Goal: Task Accomplishment & Management: Manage account settings

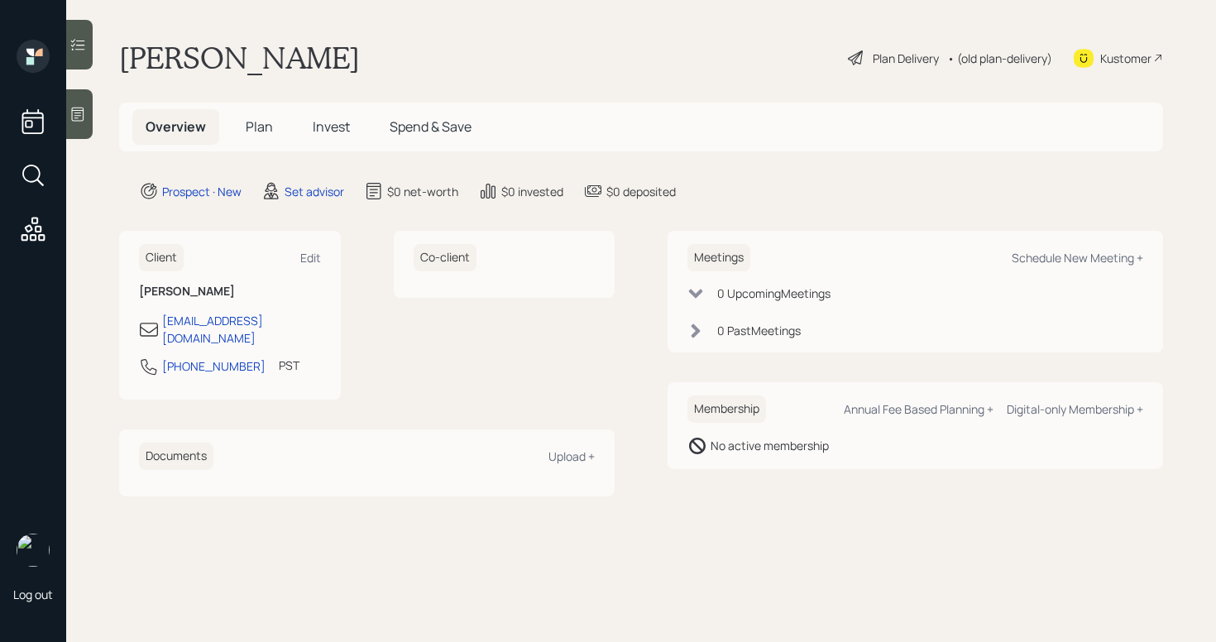
click at [99, 110] on main "[PERSON_NAME] Plan Delivery • (old plan-delivery) Kustomer Overview Plan Invest…" at bounding box center [640, 321] width 1149 height 642
click at [84, 109] on icon at bounding box center [77, 114] width 17 height 17
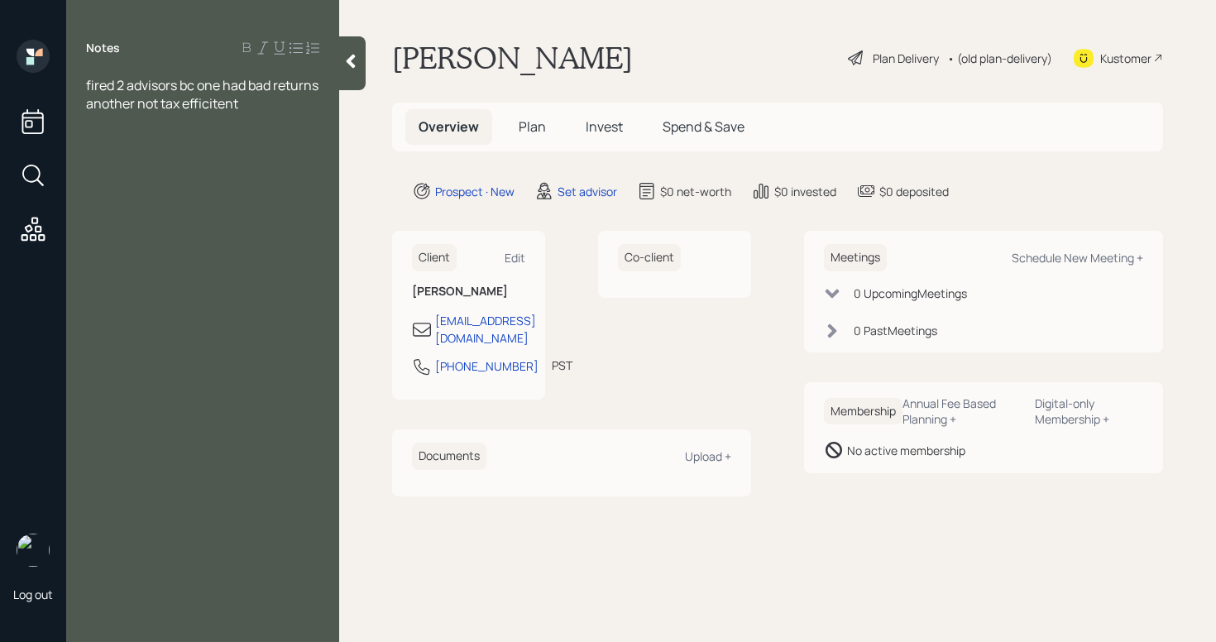
click at [305, 113] on div "Notes fired 2 advisors bc one had bad returns another not tax efficitent" at bounding box center [202, 331] width 273 height 582
click at [300, 103] on div "fired 2 advisors bc one had bad returns another not tax efficient" at bounding box center [202, 94] width 233 height 36
click at [274, 166] on div "Notes fired 2 advisors bc one had bad returns another not tax efficient has bee…" at bounding box center [202, 331] width 273 height 582
click at [234, 165] on div "considering vanguard" at bounding box center [202, 158] width 233 height 18
click at [240, 158] on div "considering vanguard" at bounding box center [202, 158] width 233 height 18
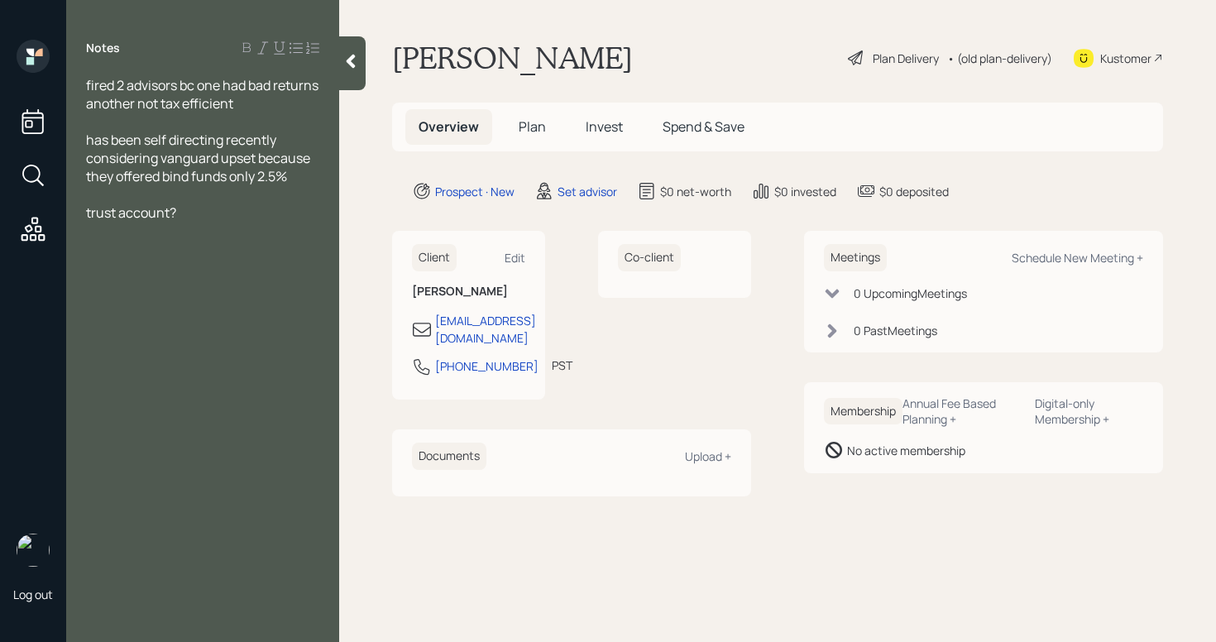
click at [314, 178] on div "considering vanguard upset because they offered bind funds only 2.5%" at bounding box center [202, 167] width 233 height 36
click at [178, 176] on span "considering vanguard upset because they offered bind funds only 2.5%" at bounding box center [199, 167] width 227 height 36
click at [315, 180] on div "considering vanguard upset because they offered bond funds only 2.5%" at bounding box center [202, 167] width 233 height 36
drag, startPoint x: 179, startPoint y: 257, endPoint x: 86, endPoint y: 258, distance: 93.5
click at [86, 258] on div "fired 2 advisors bc one had bad returns another not tax efficient has been self…" at bounding box center [202, 176] width 273 height 200
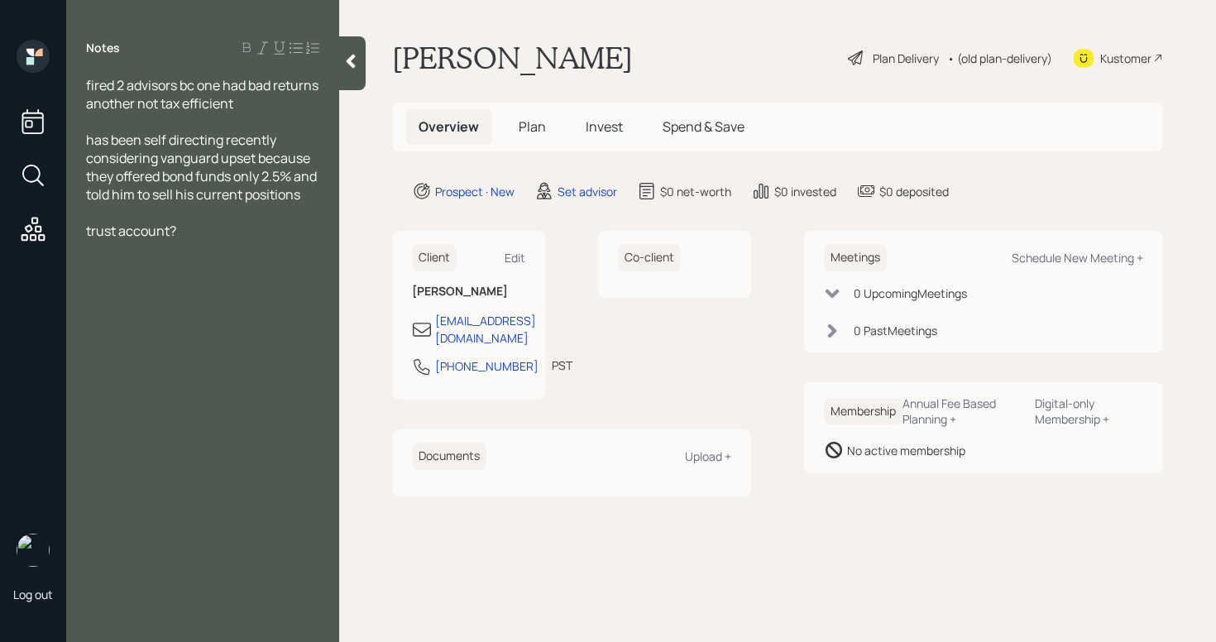
drag, startPoint x: 186, startPoint y: 251, endPoint x: 88, endPoint y: 252, distance: 98.4
click at [88, 240] on div "trust account?" at bounding box center [202, 231] width 233 height 18
click at [161, 222] on div at bounding box center [202, 212] width 233 height 18
click at [217, 159] on span "considering vanguard upset because they offered bond funds only 2.5% and told h…" at bounding box center [202, 176] width 233 height 55
click at [227, 158] on span "considering vanguard( charges 3%) upset because they offered bond funds only 2.…" at bounding box center [203, 185] width 234 height 73
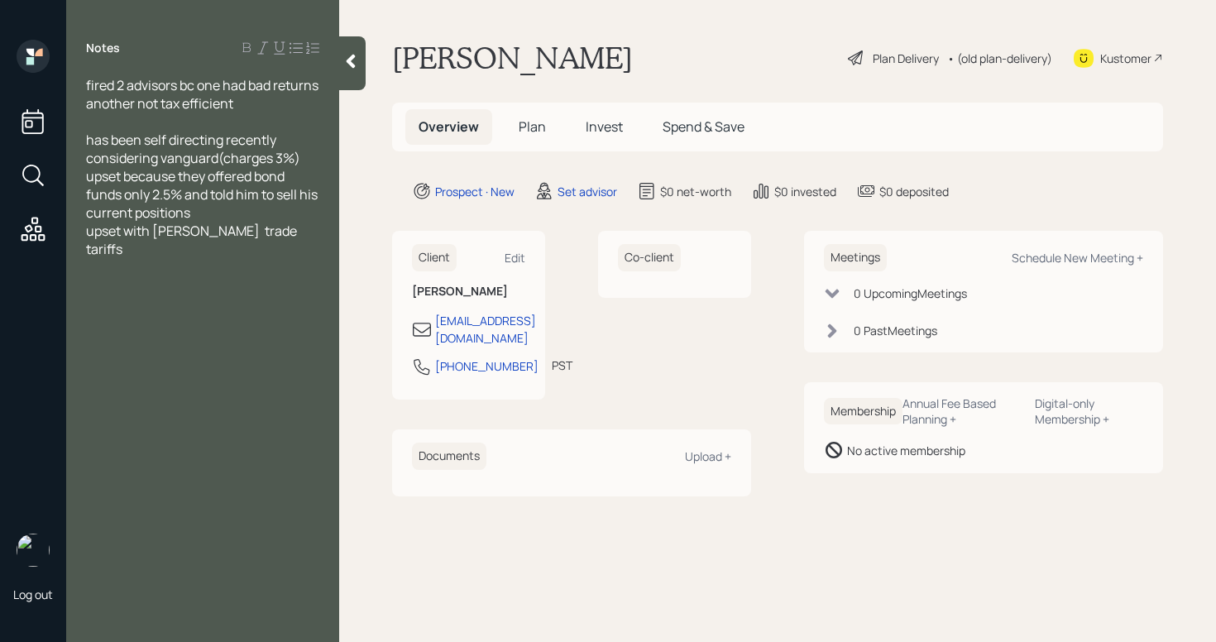
click at [220, 164] on span "considering vanguard(charges 3%) upset because they offered bond funds only 2.5…" at bounding box center [203, 185] width 234 height 73
click at [272, 235] on div "upset with [PERSON_NAME] trade tariffs" at bounding box center [202, 240] width 233 height 36
click at [88, 331] on div at bounding box center [202, 340] width 233 height 18
click at [104, 331] on div at bounding box center [202, 340] width 233 height 18
click at [78, 323] on div "fired 2 advisors bc one had bad returns another not tax efficient has been self…" at bounding box center [202, 258] width 273 height 364
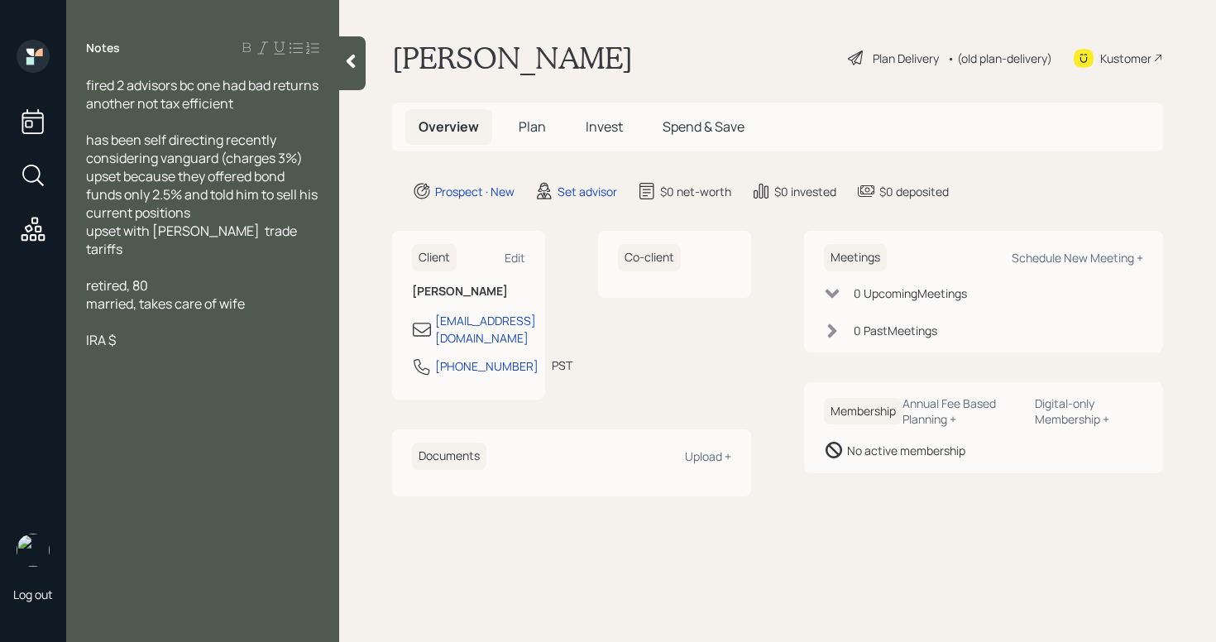
click at [83, 323] on div "fired 2 advisors bc one had bad returns another not tax efficient has been self…" at bounding box center [202, 258] width 273 height 364
click at [85, 322] on div "fired 2 advisors bc one had bad returns another not tax efficient has been self…" at bounding box center [202, 258] width 273 height 364
click at [87, 331] on span "IRA $" at bounding box center [101, 340] width 30 height 18
click at [178, 313] on div at bounding box center [202, 322] width 233 height 18
click at [174, 313] on div at bounding box center [202, 322] width 233 height 18
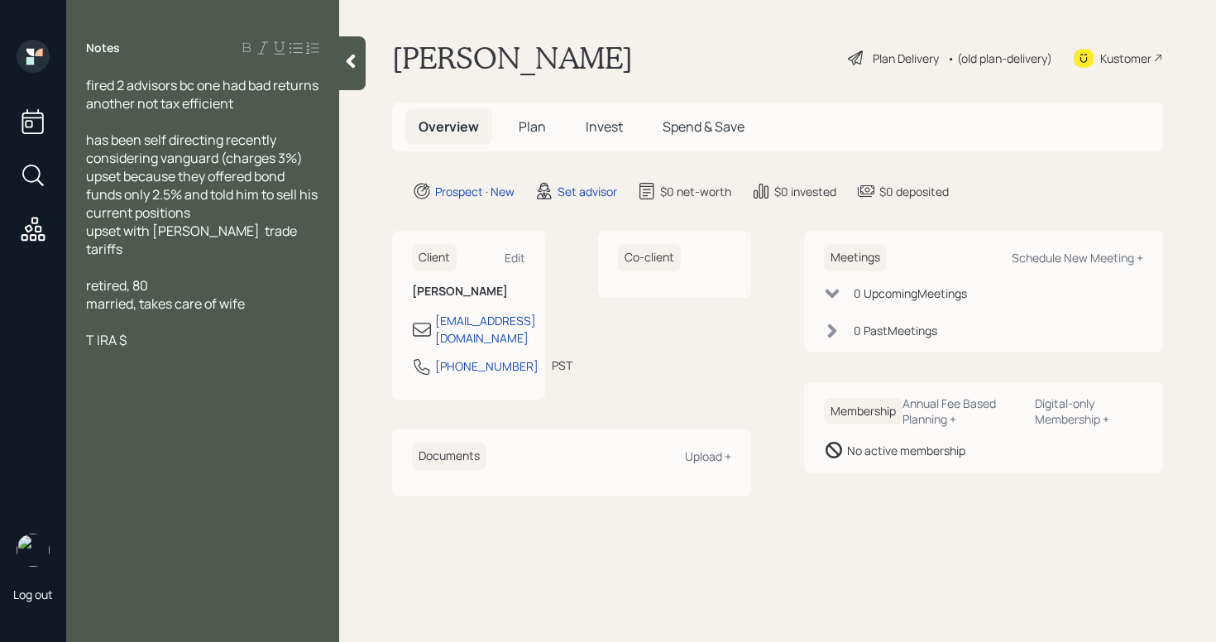
click at [168, 331] on div "T IRA $" at bounding box center [202, 340] width 233 height 18
click at [131, 331] on span "T IRA $(16,833" at bounding box center [128, 340] width 85 height 18
click at [241, 331] on div "T IRA $916,833" at bounding box center [202, 340] width 233 height 18
click at [109, 367] on span "[PERSON_NAME]" at bounding box center [140, 376] width 108 height 18
click at [184, 385] on div at bounding box center [202, 394] width 233 height 18
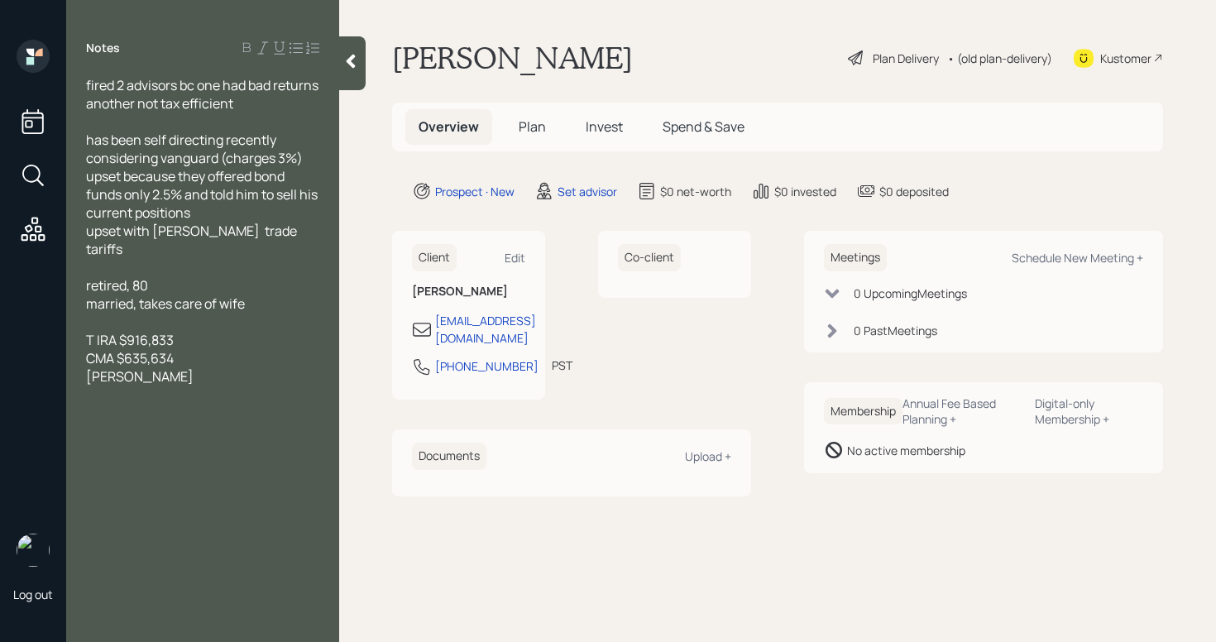
click at [174, 367] on div "[PERSON_NAME]" at bounding box center [202, 376] width 233 height 18
click at [240, 404] on div "milenim trust $45K" at bounding box center [202, 413] width 233 height 18
click at [89, 495] on div at bounding box center [202, 504] width 233 height 18
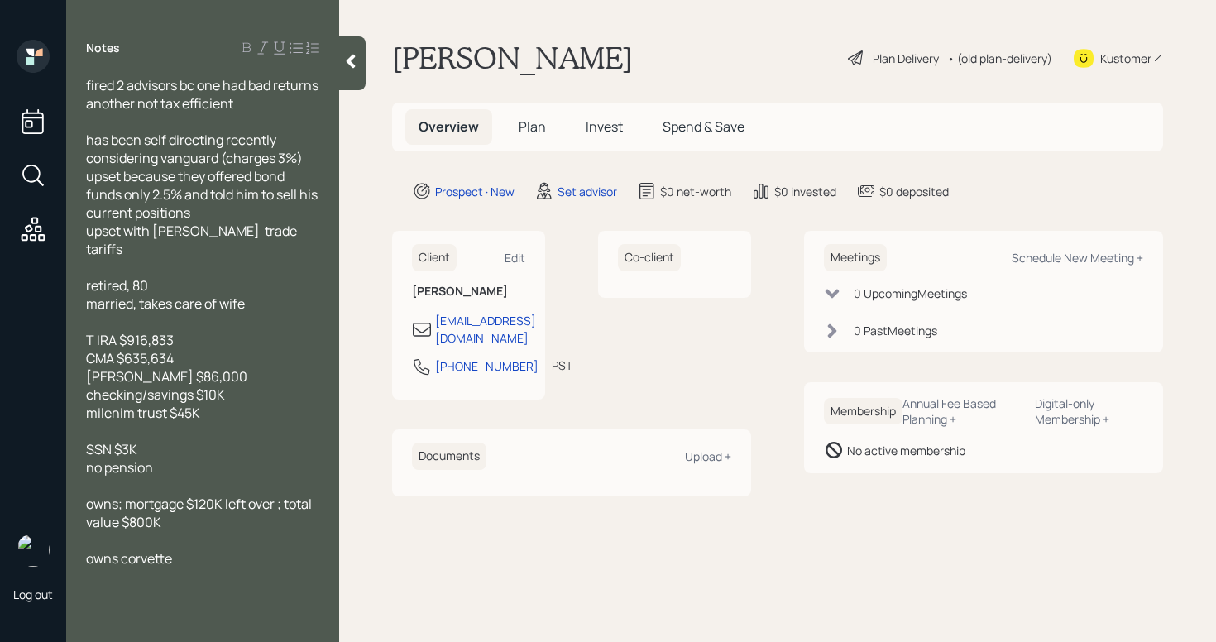
click at [287, 294] on div "married, takes care of wife" at bounding box center [202, 303] width 233 height 18
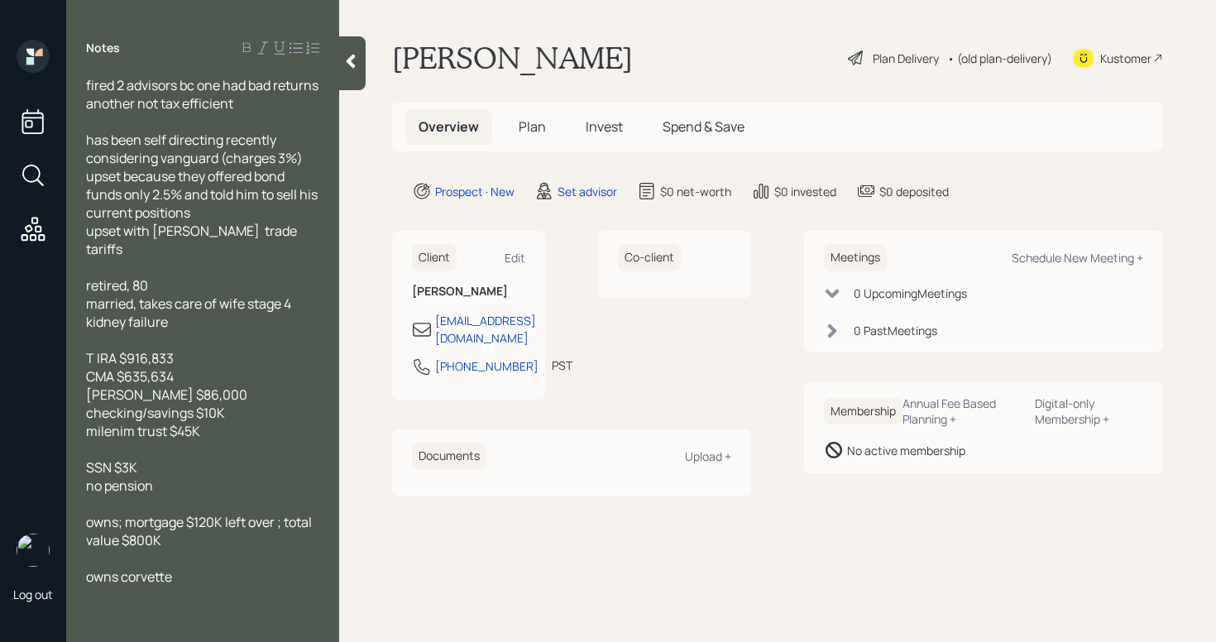
click at [117, 604] on div at bounding box center [202, 613] width 233 height 18
click at [86, 141] on div "fired 2 advisors bc one had bad returns another not tax efficient has been self…" at bounding box center [202, 349] width 273 height 546
click at [89, 141] on span "has been self directing recently" at bounding box center [181, 140] width 190 height 18
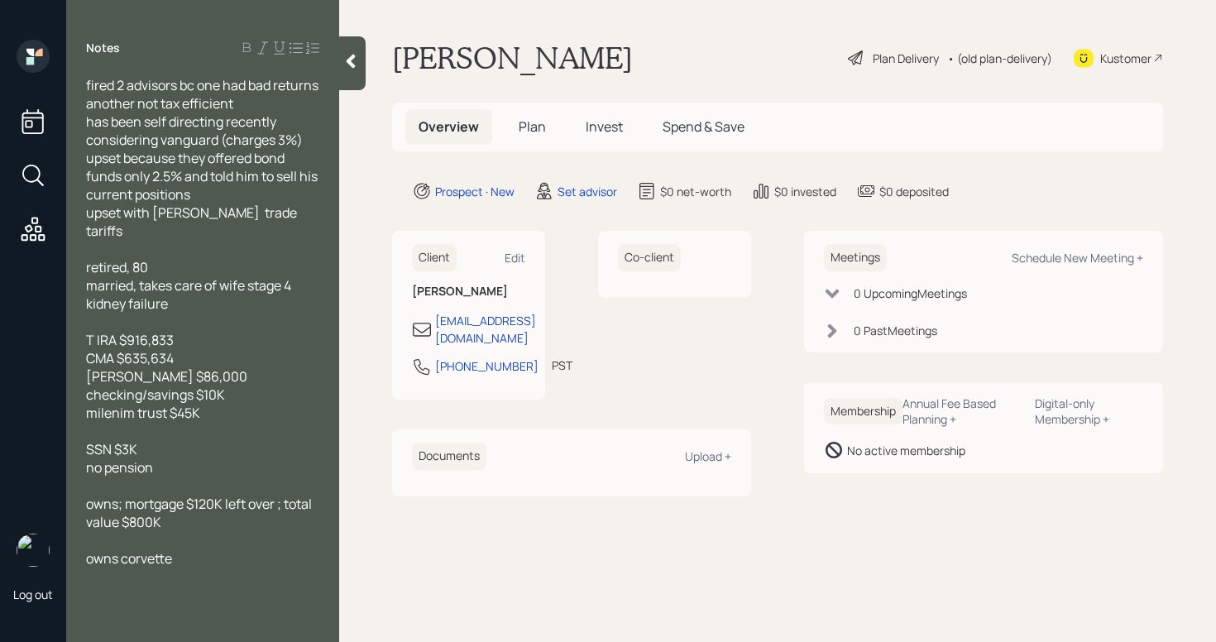
click at [314, 131] on div "considering vanguard (charges 3%) upset because they offered bond funds only 2.…" at bounding box center [202, 167] width 233 height 73
drag, startPoint x: 291, startPoint y: 102, endPoint x: 181, endPoint y: 83, distance: 111.6
click at [181, 83] on div "fired 2 advisors bc one had bad returns another not tax efficient" at bounding box center [202, 94] width 233 height 36
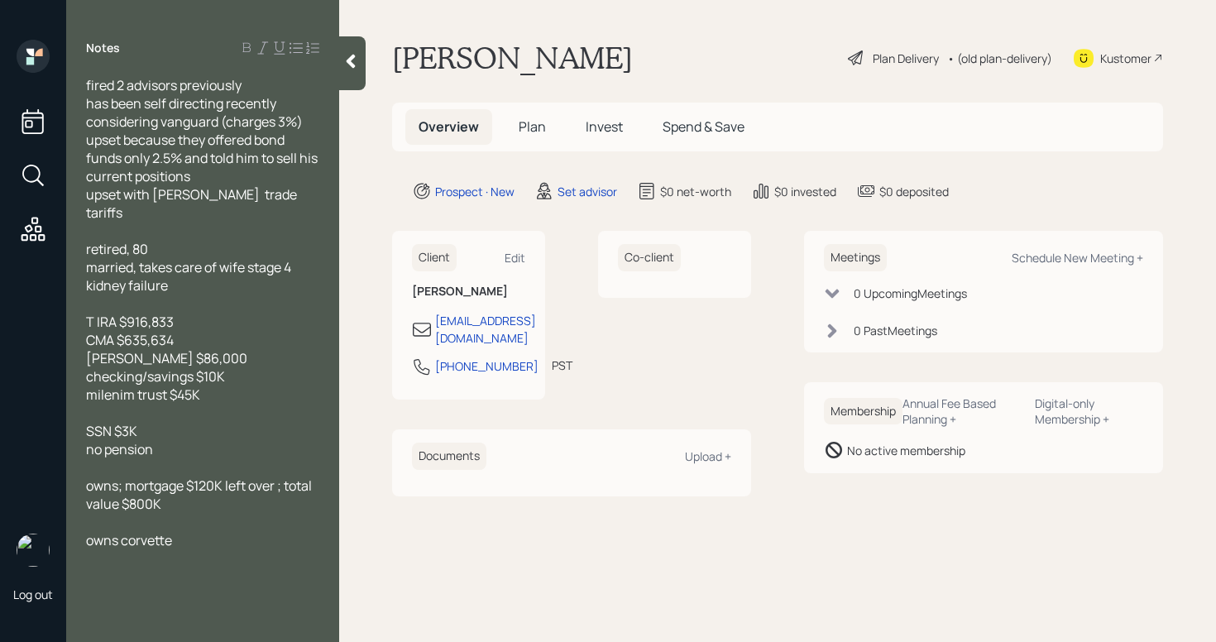
click at [109, 585] on div at bounding box center [202, 594] width 233 height 18
click at [105, 567] on div at bounding box center [202, 576] width 233 height 18
click at [174, 567] on div "no CC debt" at bounding box center [202, 576] width 233 height 18
click at [105, 567] on span "no CC debt" at bounding box center [119, 576] width 66 height 18
click at [169, 567] on div "CC debt" at bounding box center [202, 576] width 233 height 18
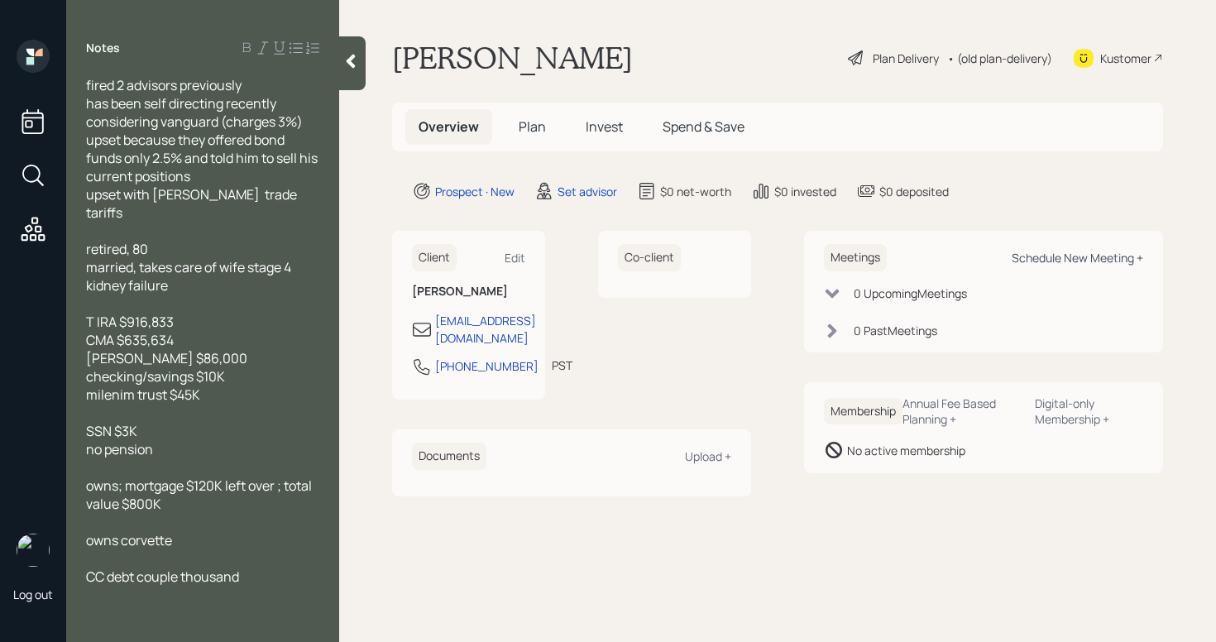
click at [1019, 265] on div "Schedule New Meeting +" at bounding box center [1076, 258] width 131 height 16
select select "round-[PERSON_NAME]"
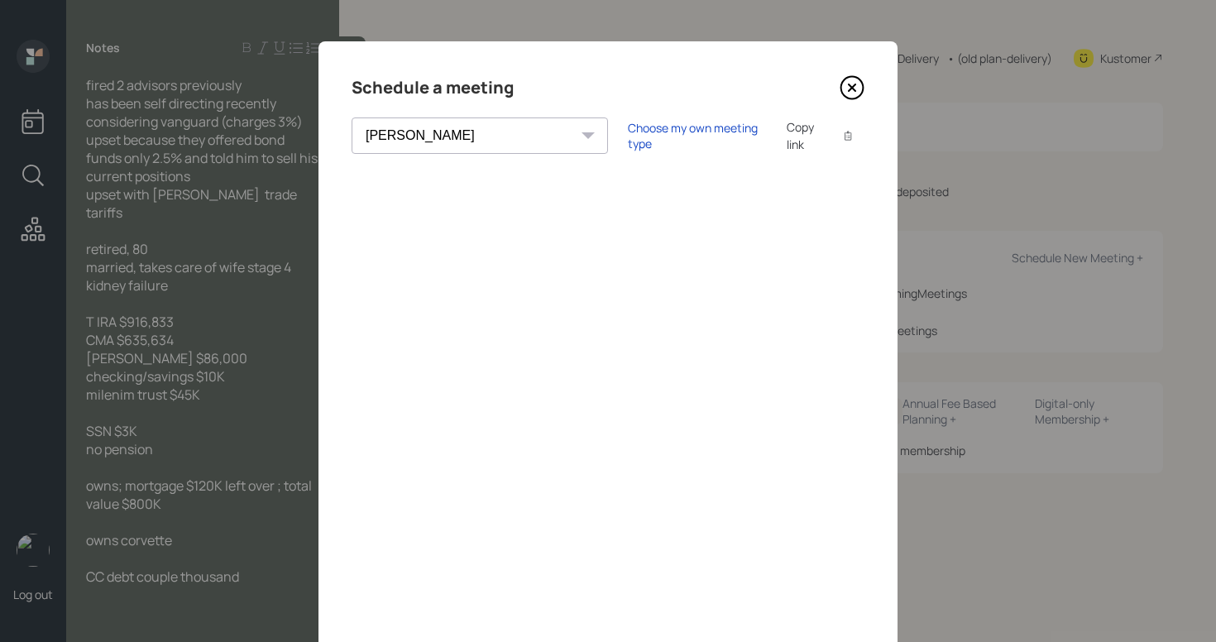
click at [850, 90] on icon at bounding box center [851, 87] width 25 height 25
